Goal: Find contact information: Find contact information

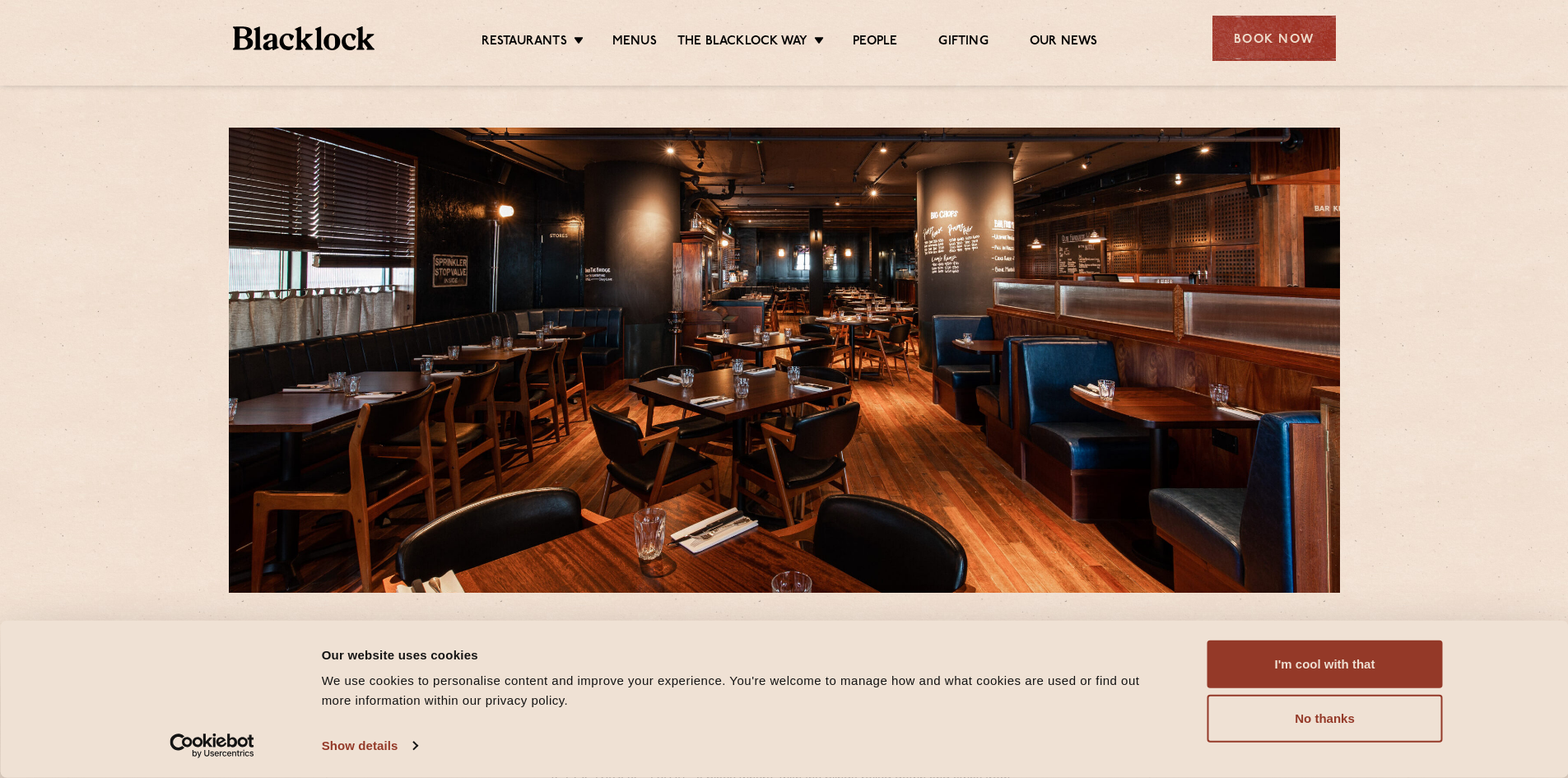
scroll to position [329, 0]
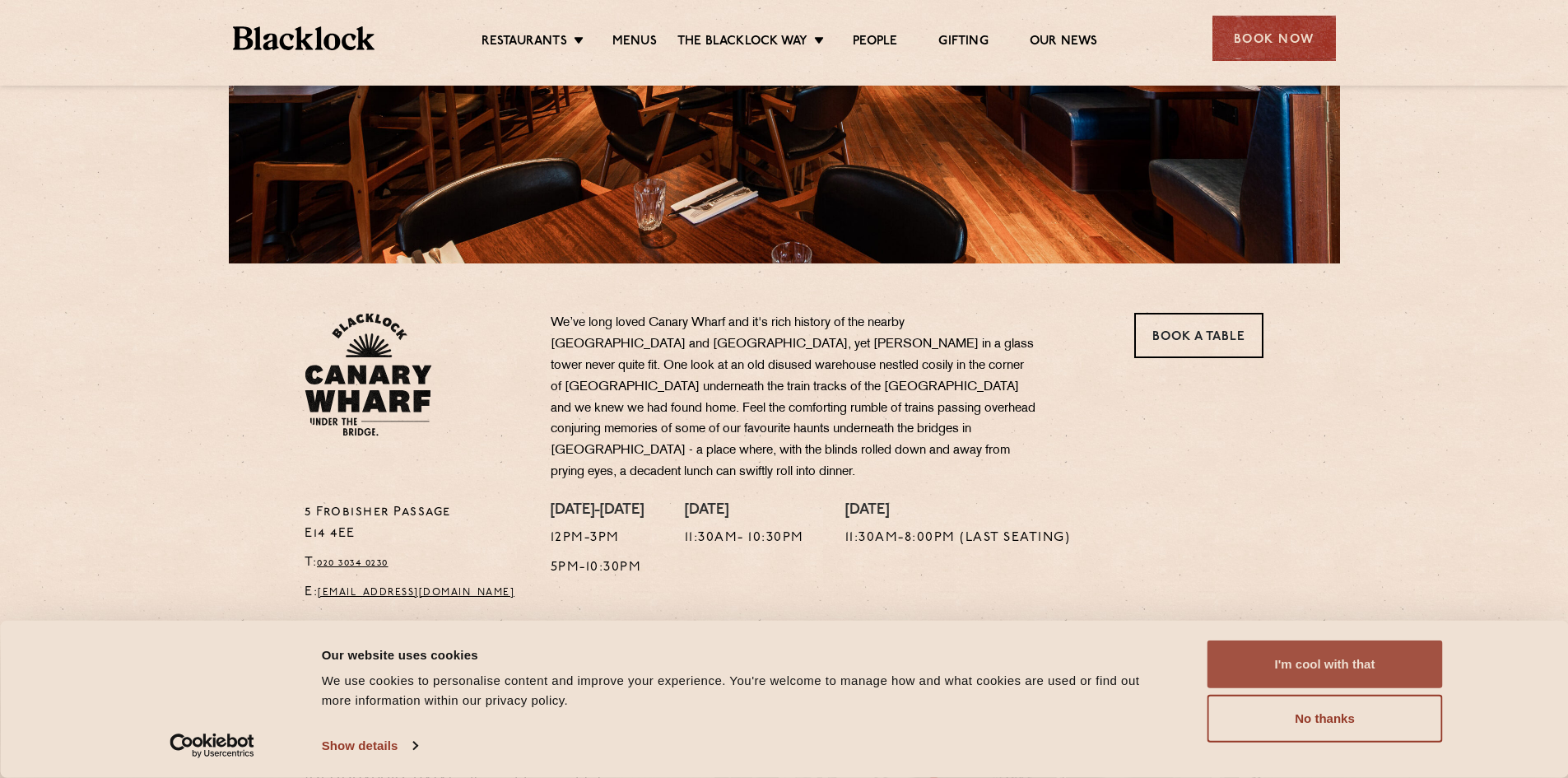
click at [1330, 655] on button "I'm cool with that" at bounding box center [1325, 665] width 235 height 48
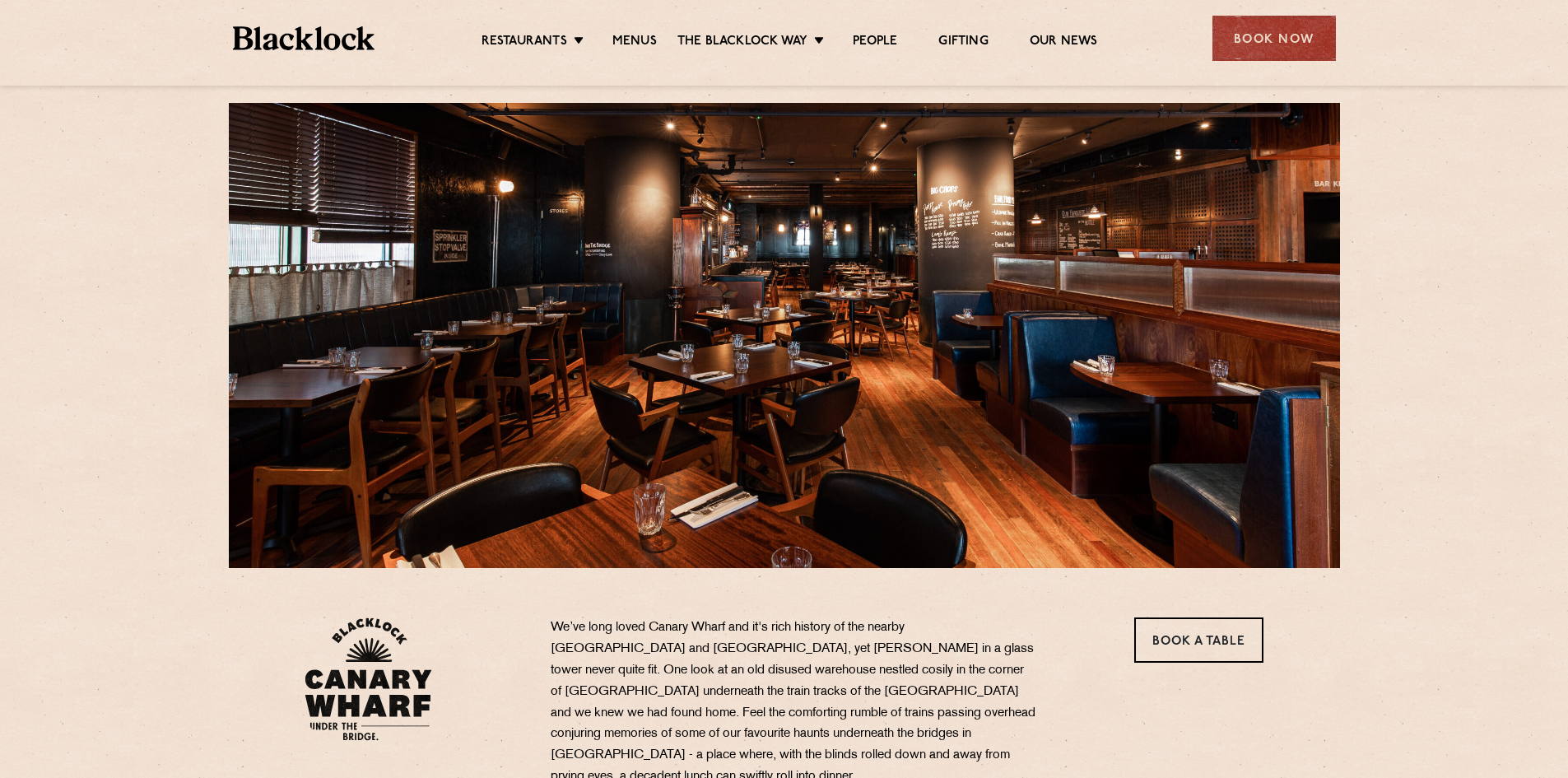
scroll to position [0, 0]
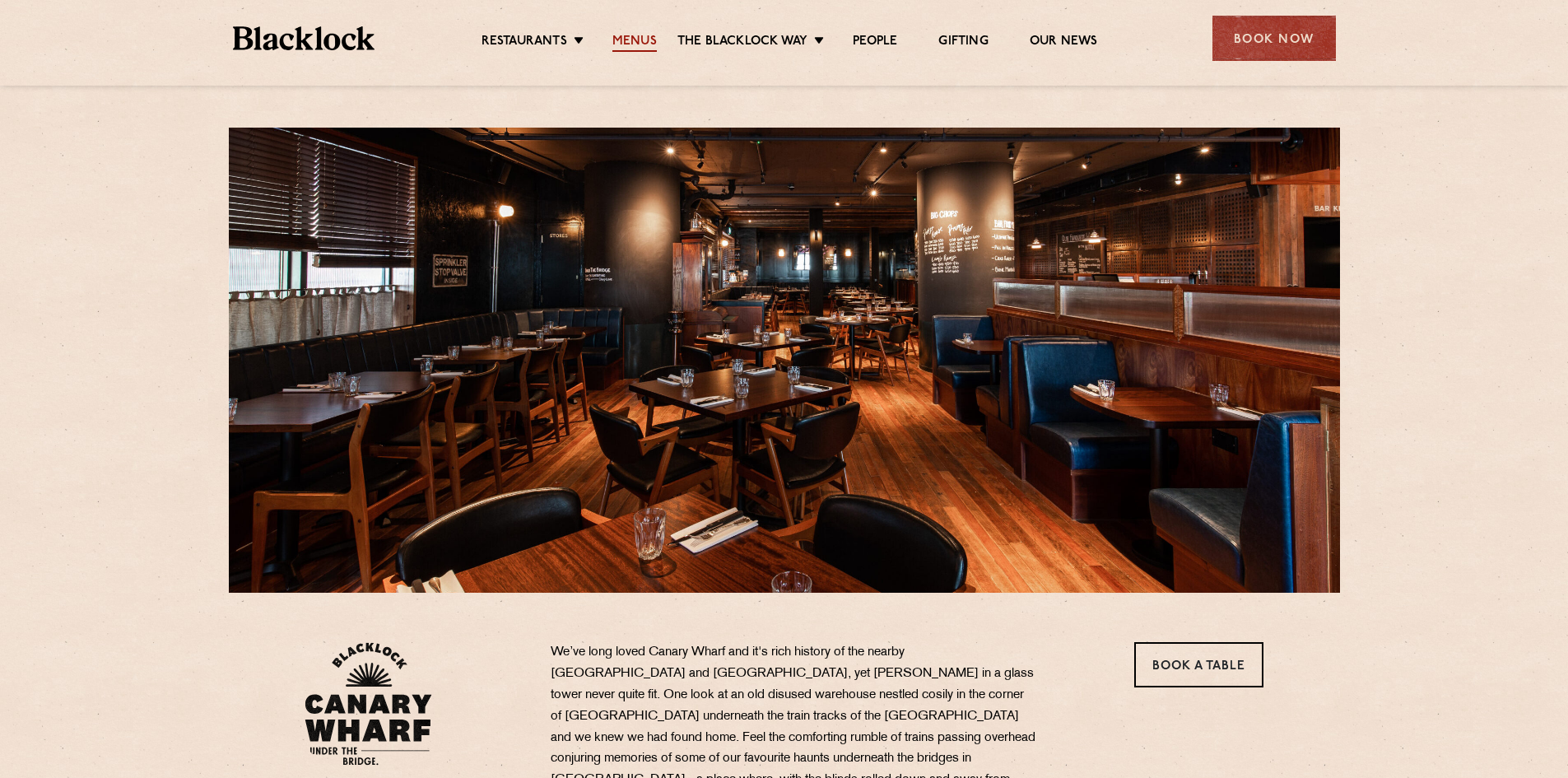
click at [618, 40] on link "Menus" at bounding box center [635, 42] width 45 height 18
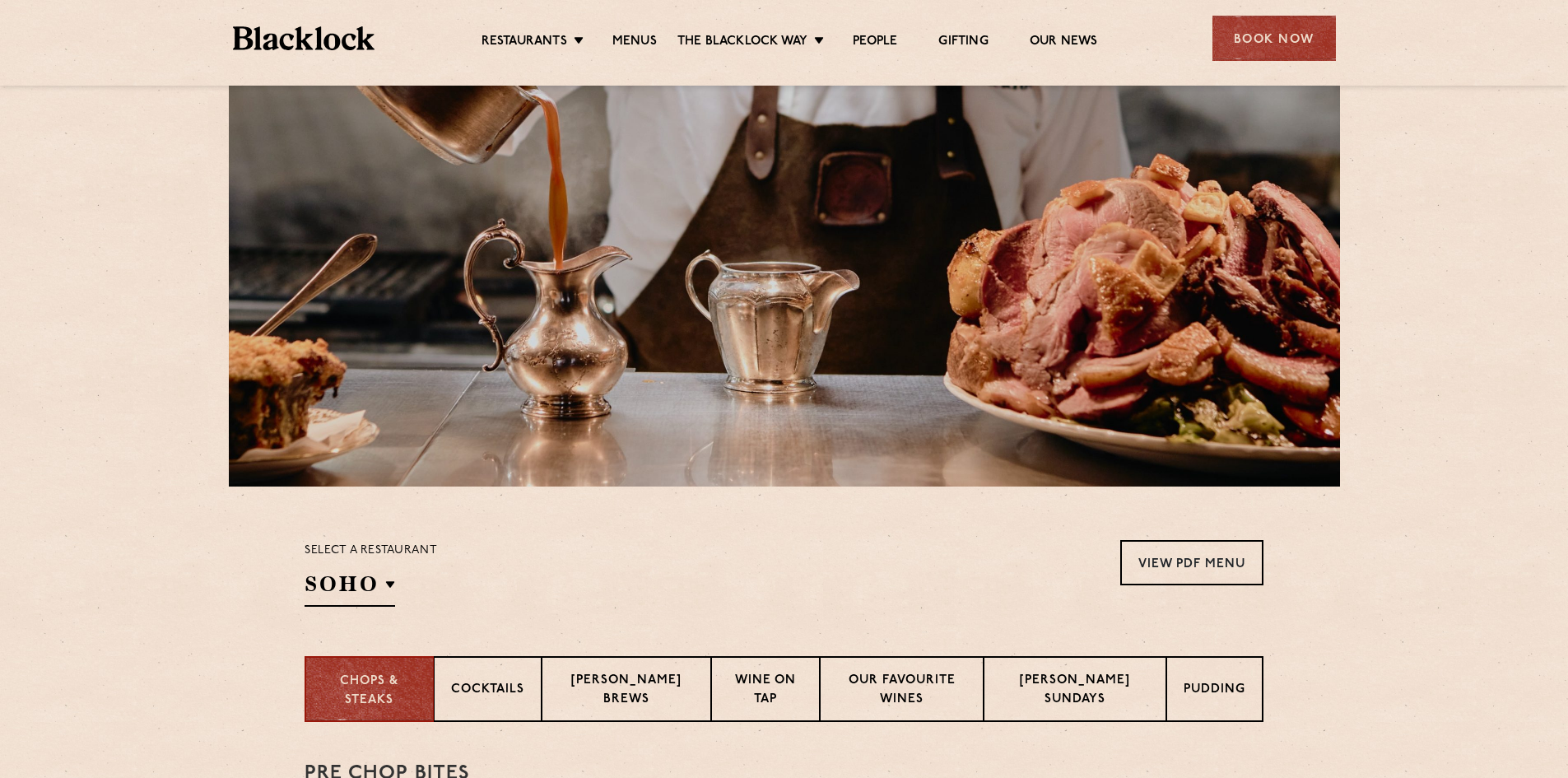
scroll to position [247, 0]
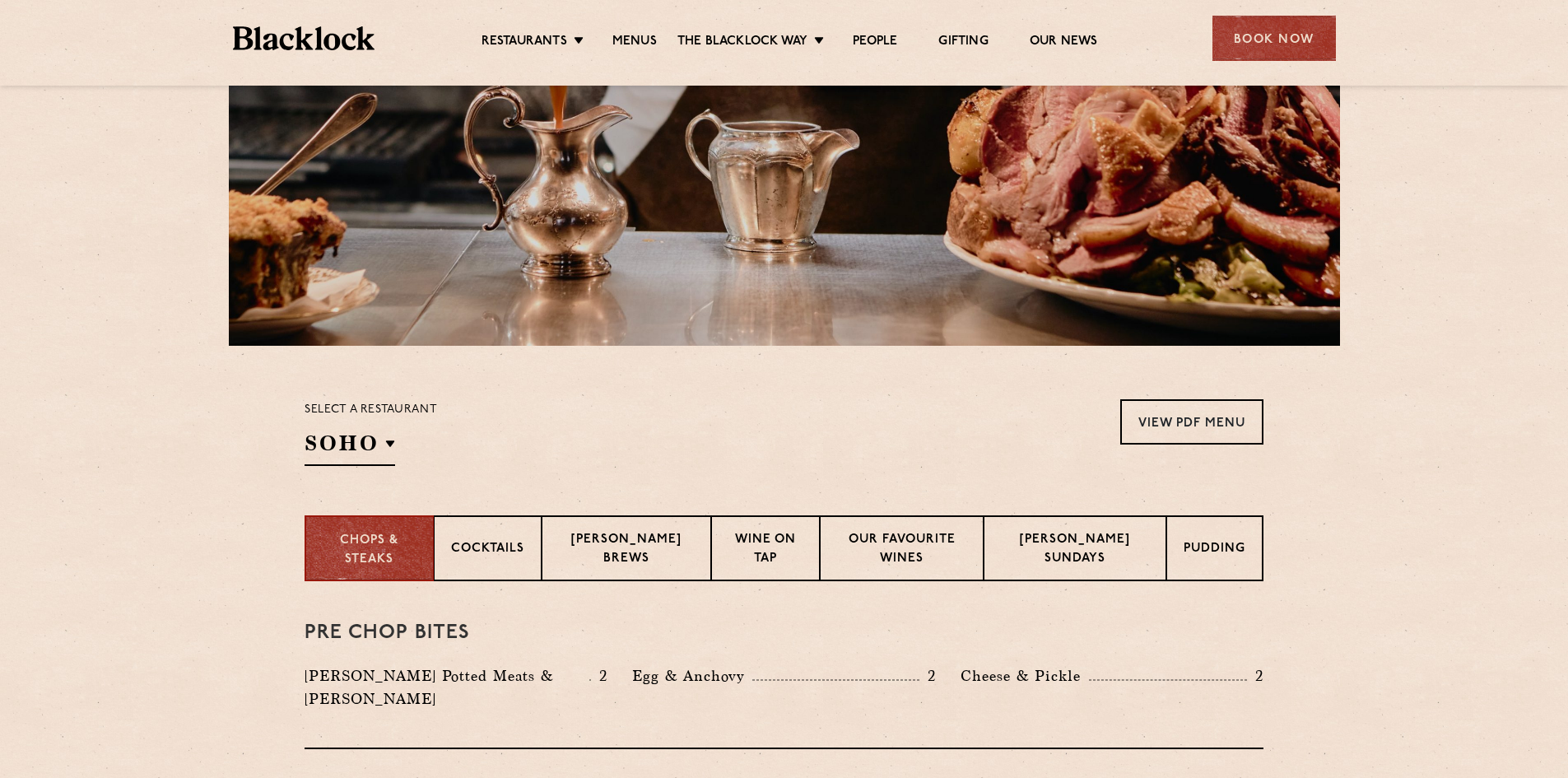
click at [396, 428] on div "Select a restaurant [GEOGRAPHIC_DATA] [GEOGRAPHIC_DATA] [GEOGRAPHIC_DATA] [GEOG…" at bounding box center [370, 433] width 132 height 67
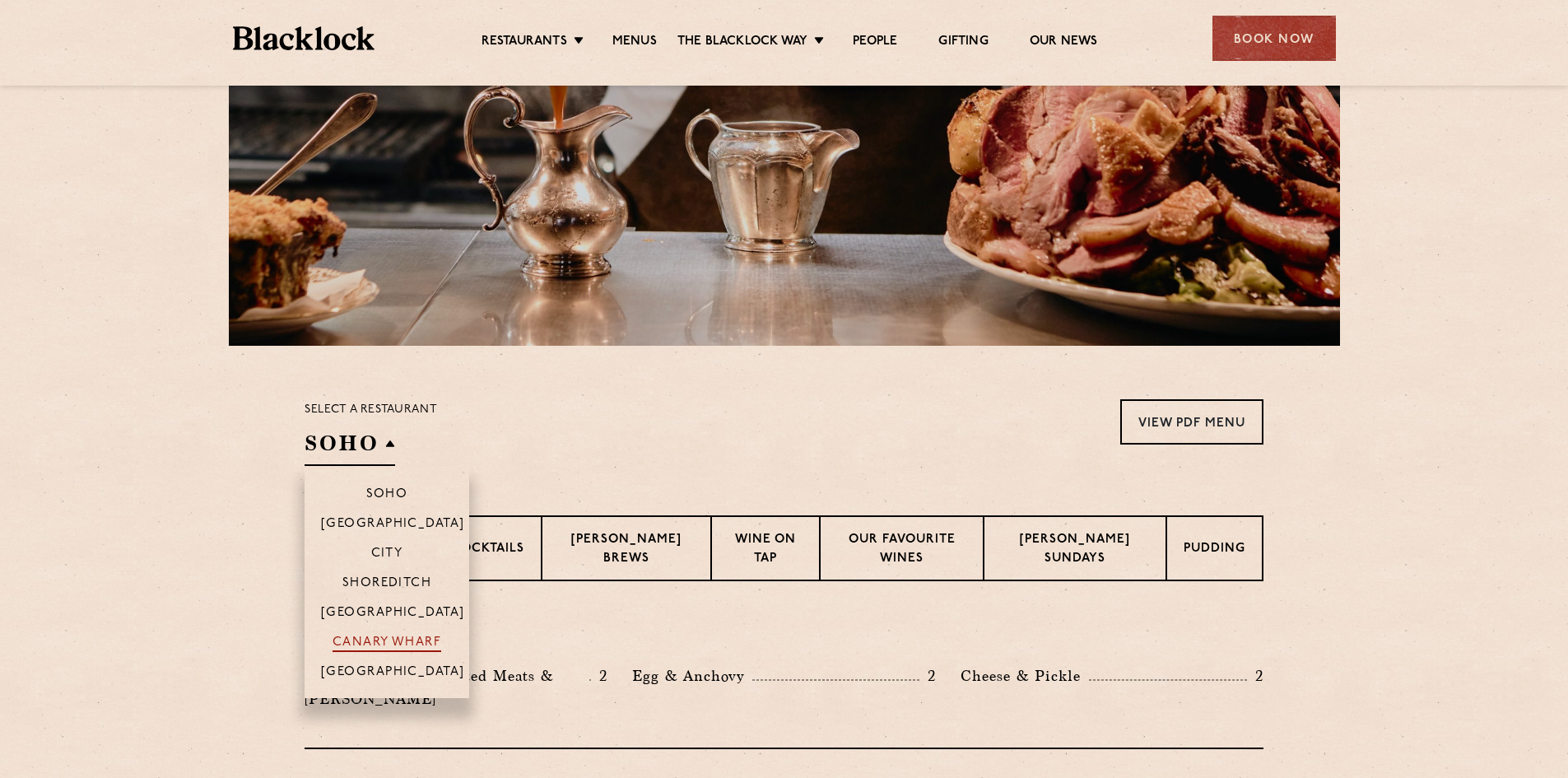
click at [417, 637] on p "Canary Wharf" at bounding box center [387, 644] width 108 height 16
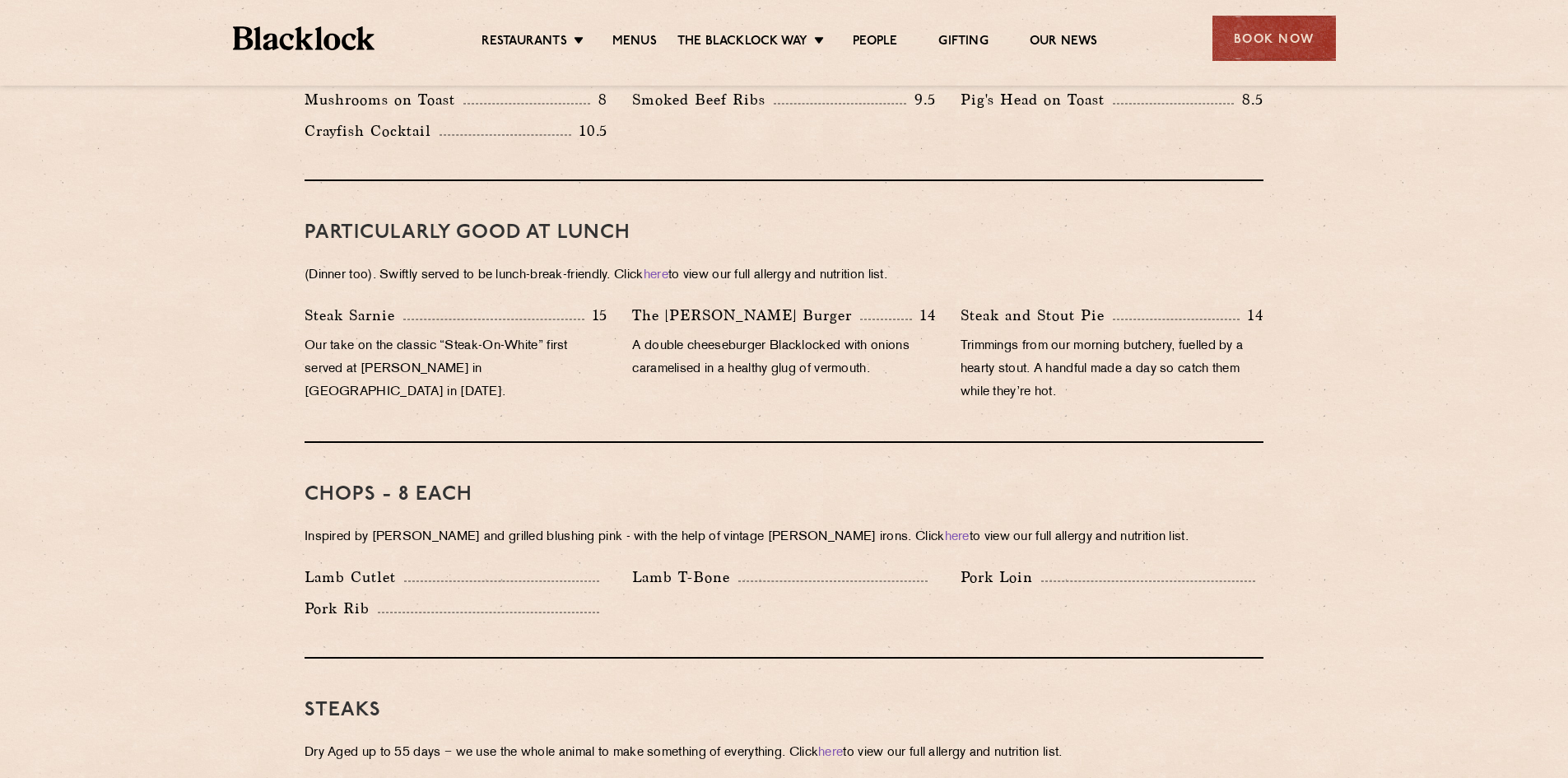
scroll to position [824, 0]
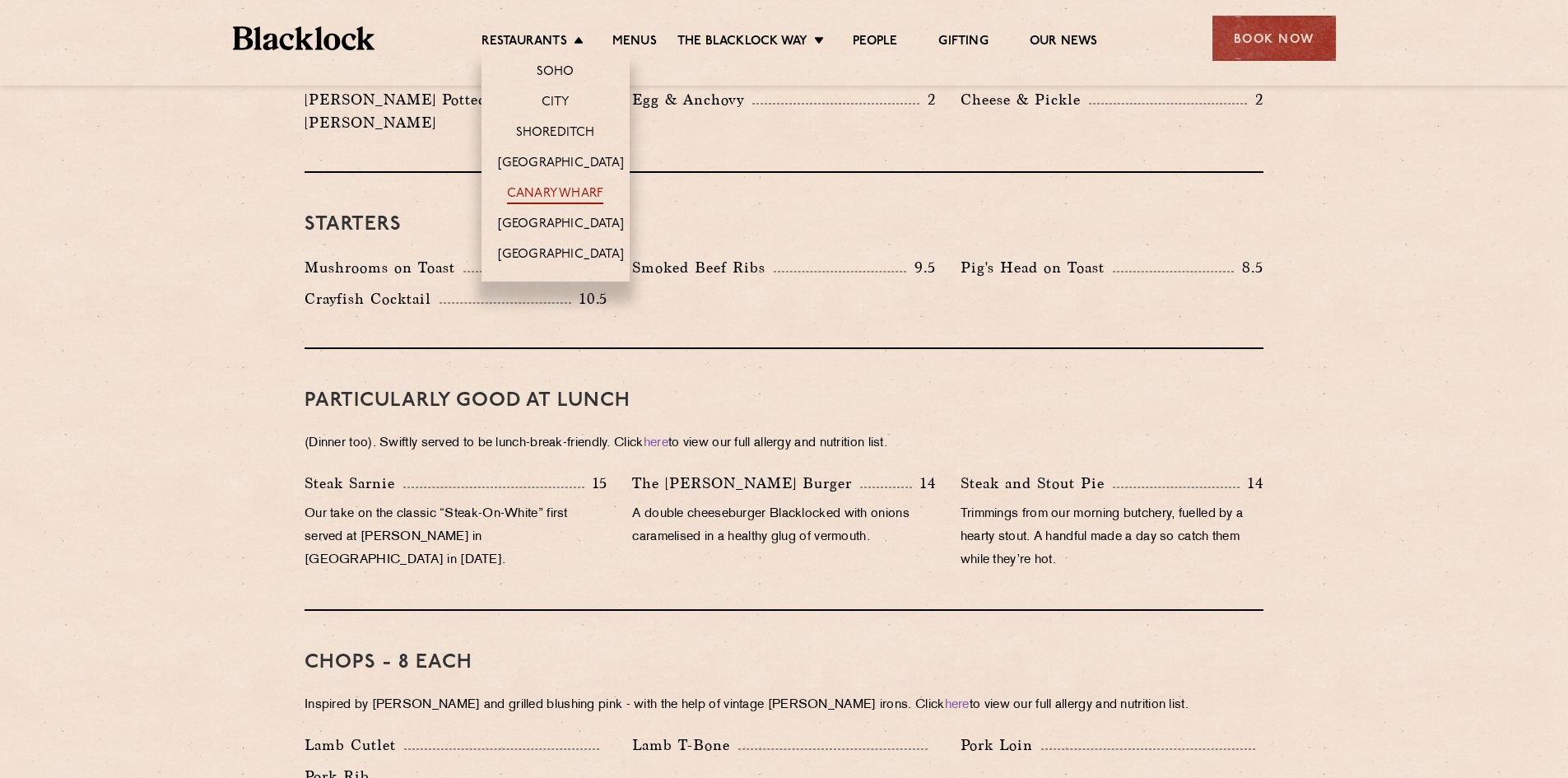
click at [539, 194] on link "Canary Wharf" at bounding box center [555, 195] width 96 height 18
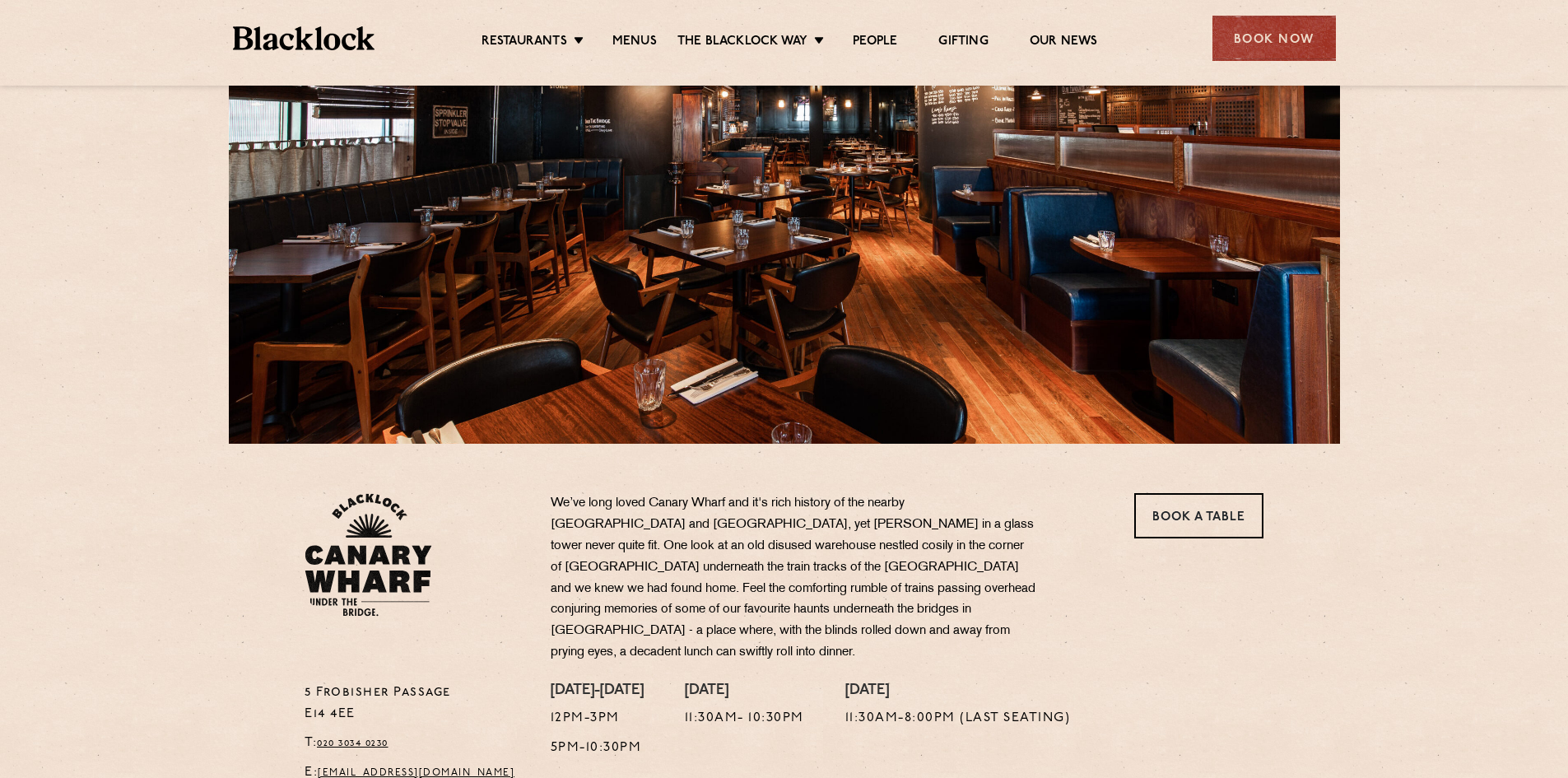
scroll to position [412, 0]
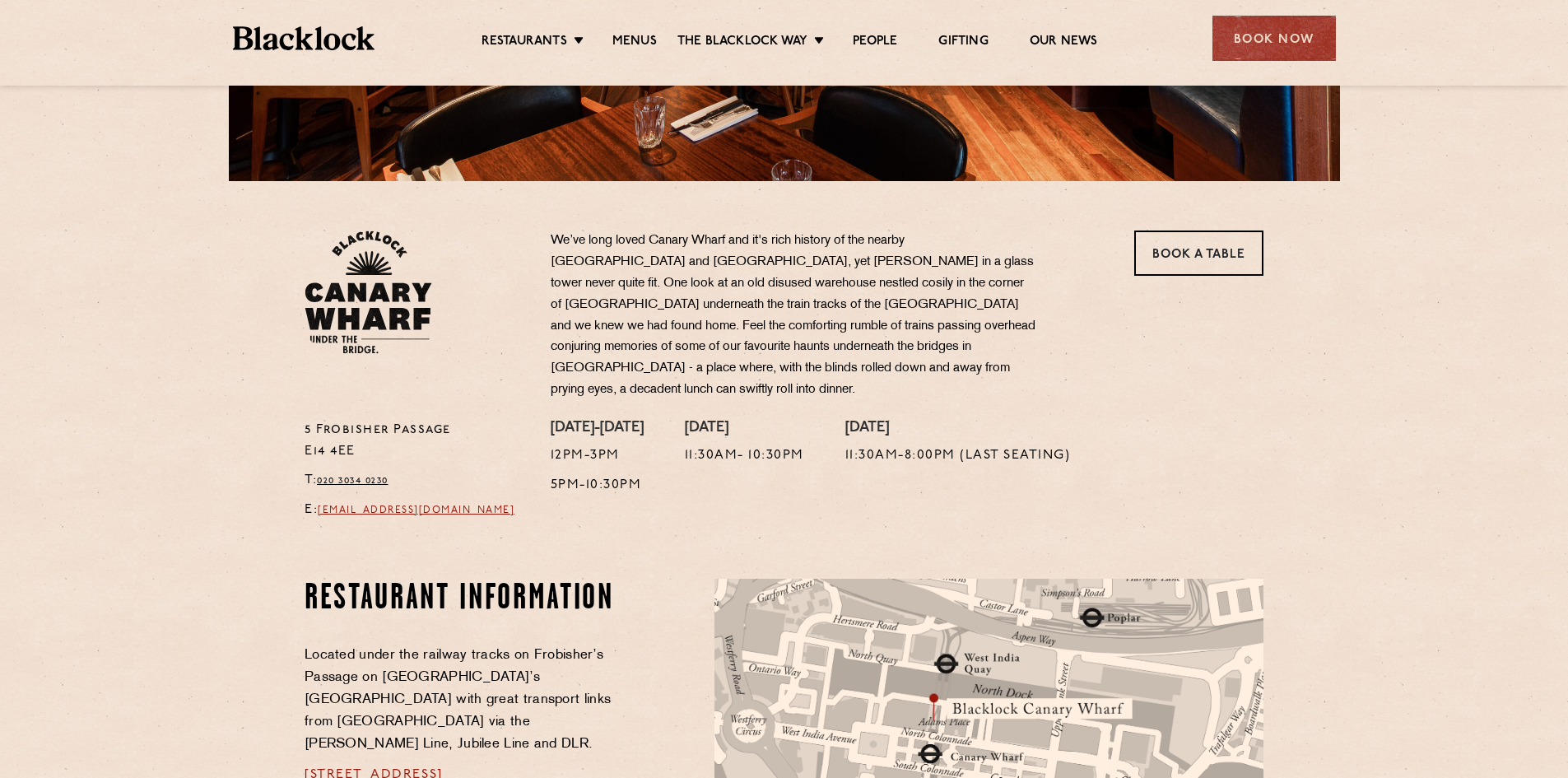
click at [498, 505] on link "canarywharf@theblacklock.com" at bounding box center [416, 510] width 197 height 9
